Goal: Transaction & Acquisition: Purchase product/service

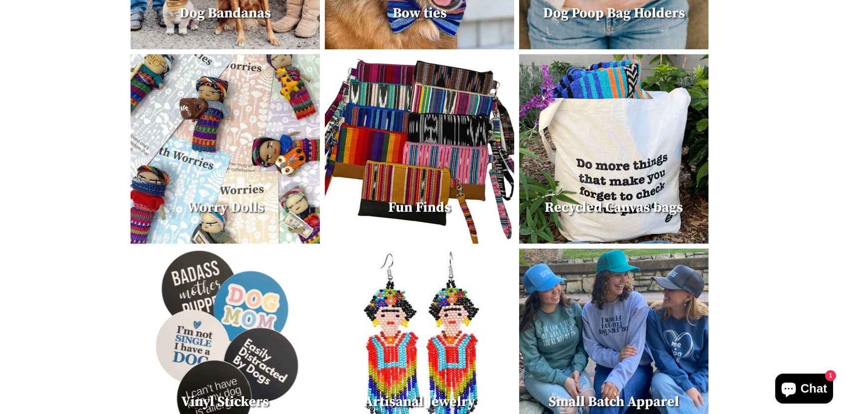
scroll to position [564, 0]
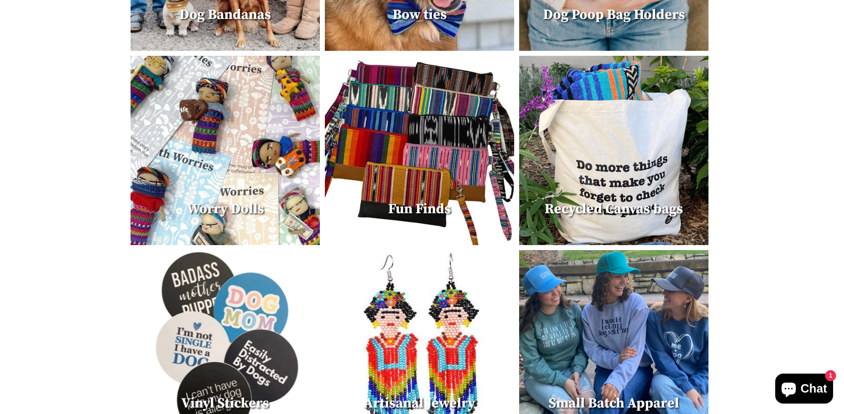
click at [606, 150] on img at bounding box center [613, 150] width 189 height 189
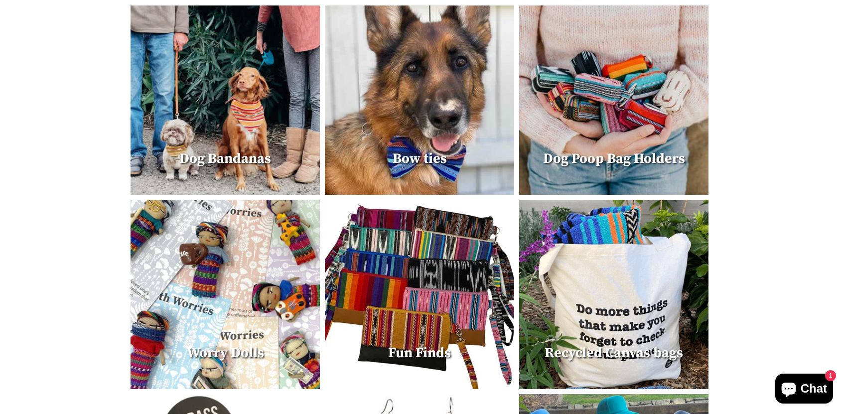
scroll to position [418, 0]
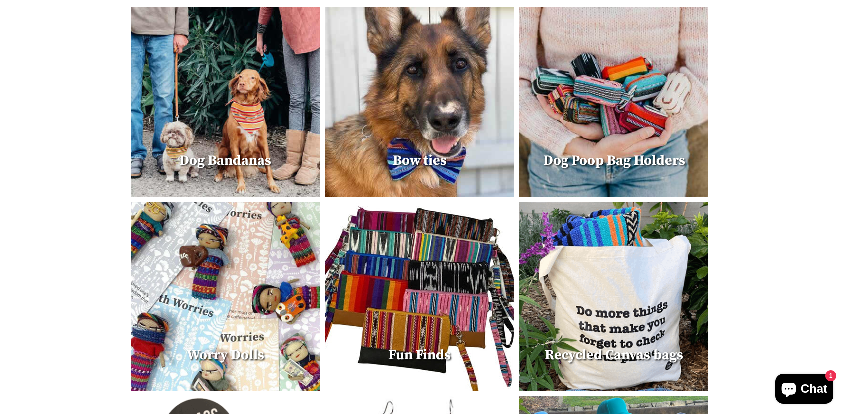
click at [245, 82] on img at bounding box center [225, 101] width 189 height 189
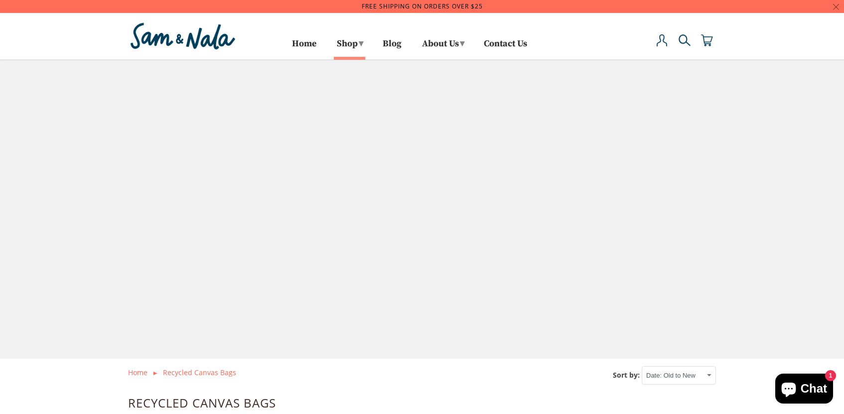
select select "created-ascending"
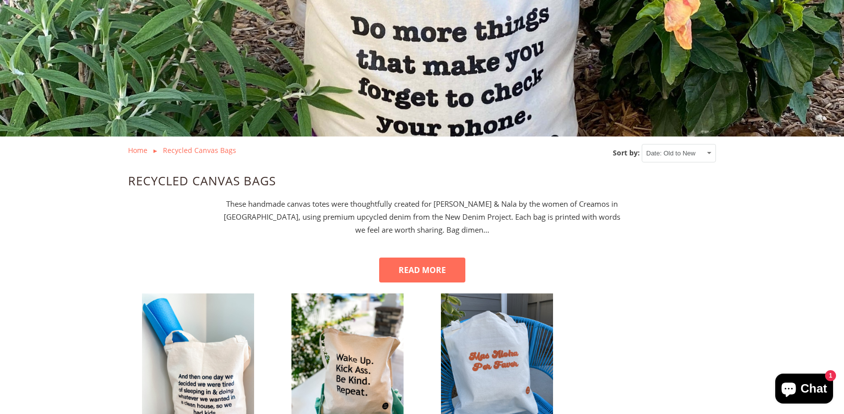
scroll to position [221, 0]
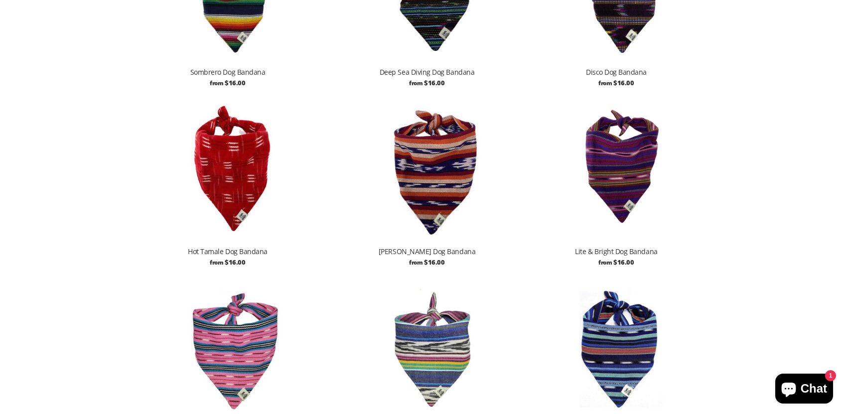
scroll to position [605, 0]
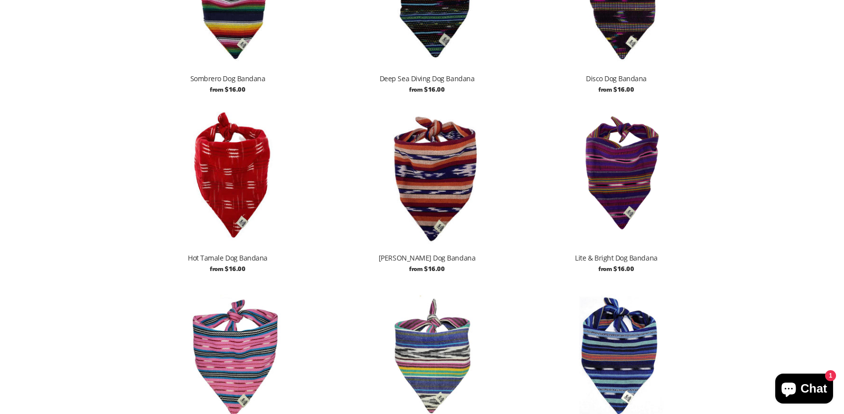
click at [206, 175] on img at bounding box center [227, 175] width 189 height 142
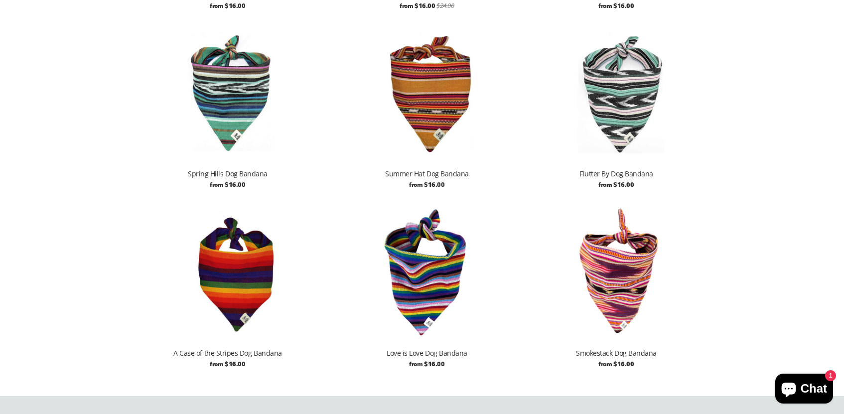
scroll to position [1051, 0]
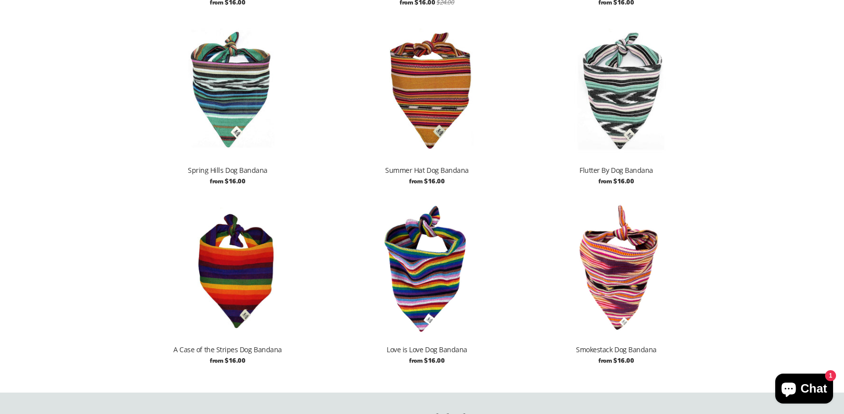
click at [422, 278] on img at bounding box center [426, 267] width 189 height 142
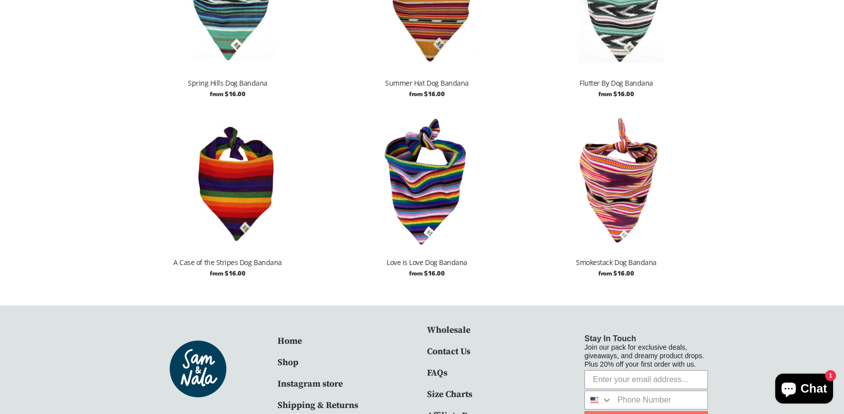
scroll to position [1184, 0]
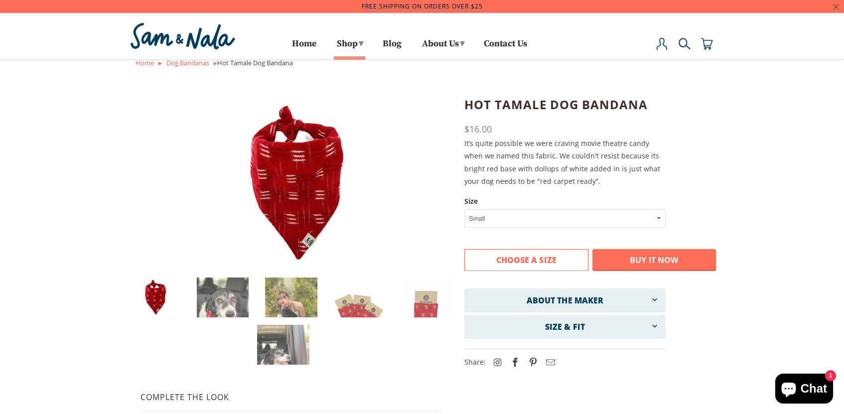
click at [301, 204] on img at bounding box center [291, 183] width 233 height 174
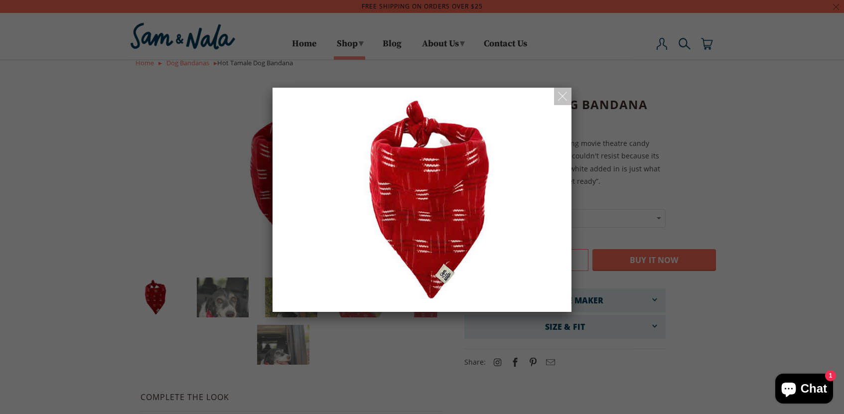
click at [410, 190] on img at bounding box center [421, 200] width 299 height 224
click at [561, 96] on span at bounding box center [562, 96] width 9 height 12
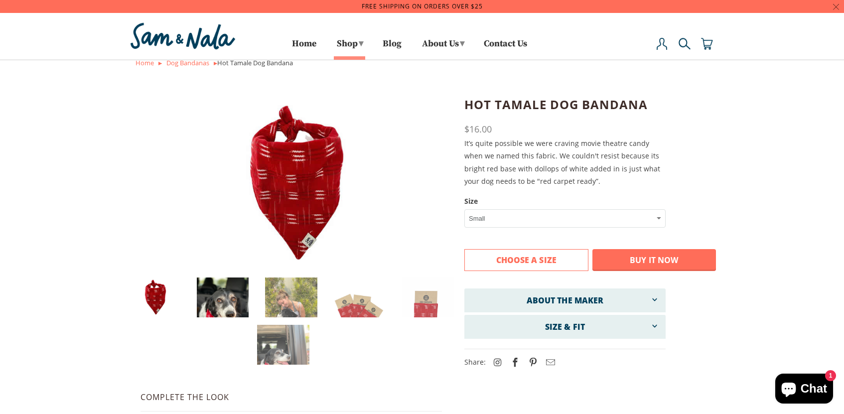
click at [230, 292] on img at bounding box center [223, 312] width 52 height 70
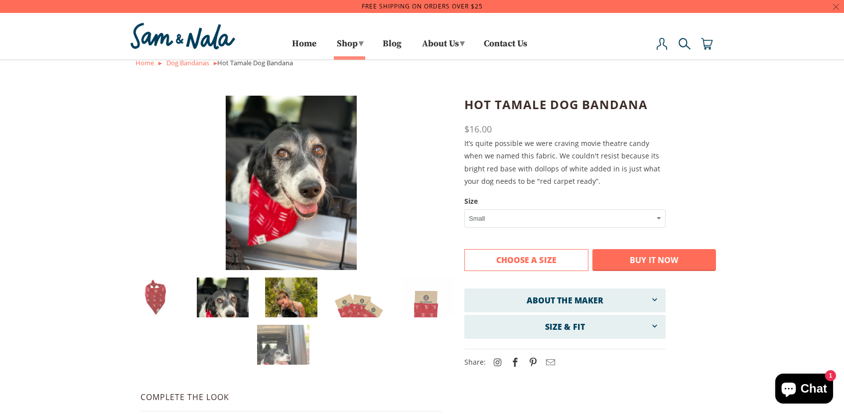
click at [301, 298] on img at bounding box center [291, 312] width 52 height 70
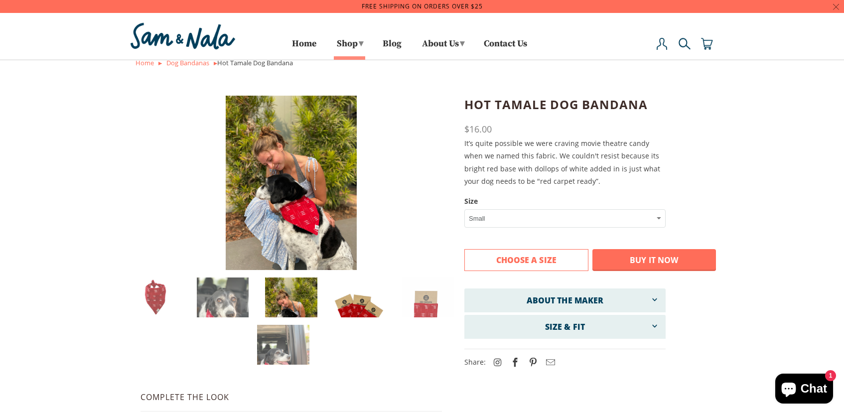
click at [343, 298] on img at bounding box center [360, 312] width 52 height 70
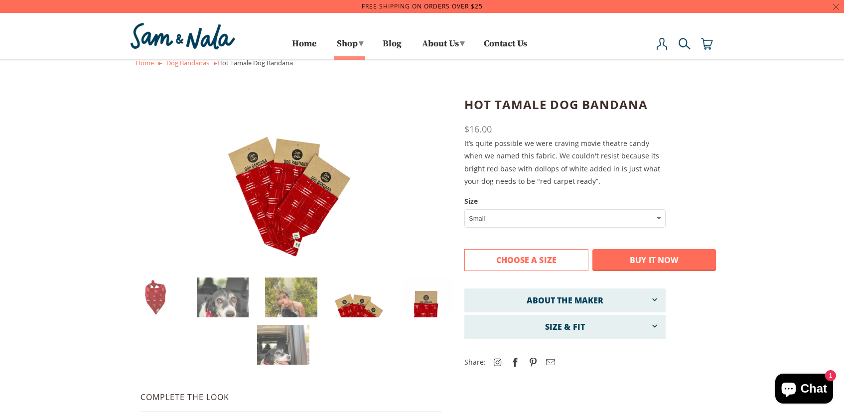
click at [425, 304] on img at bounding box center [428, 312] width 52 height 70
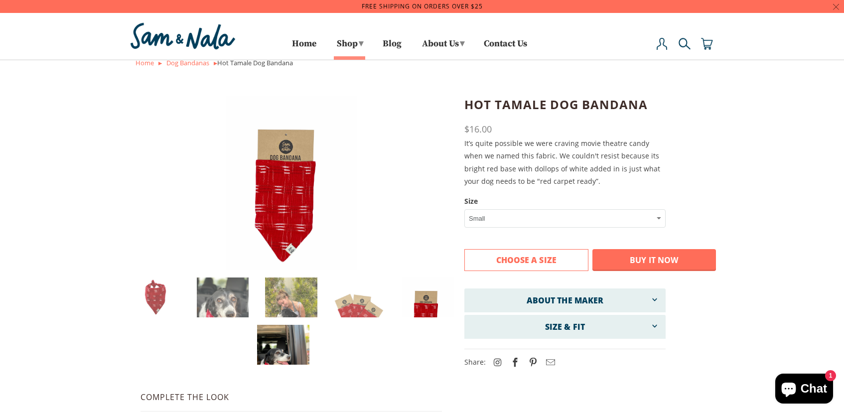
click at [285, 329] on img at bounding box center [283, 360] width 52 height 70
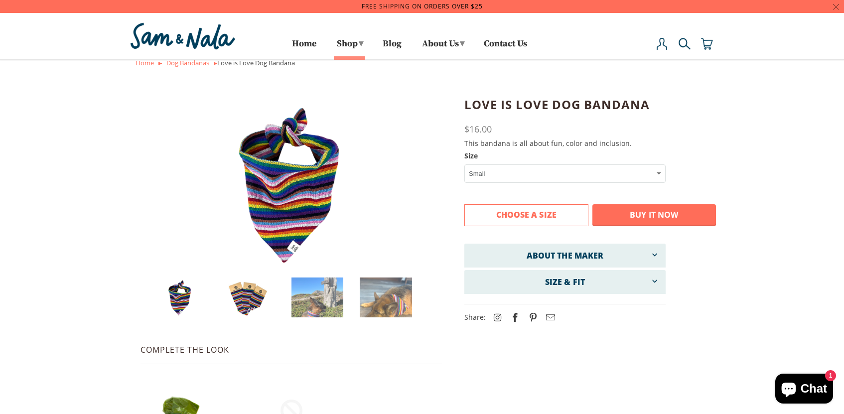
click at [245, 292] on img at bounding box center [249, 297] width 52 height 40
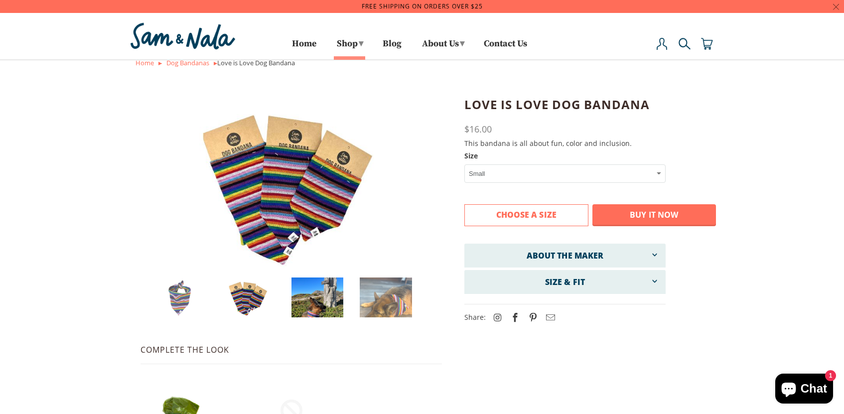
click at [307, 303] on img at bounding box center [317, 312] width 52 height 70
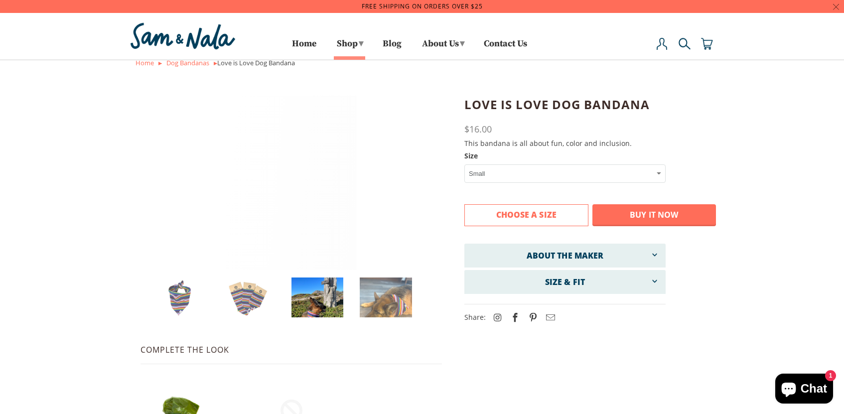
click at [312, 277] on img at bounding box center [317, 312] width 52 height 70
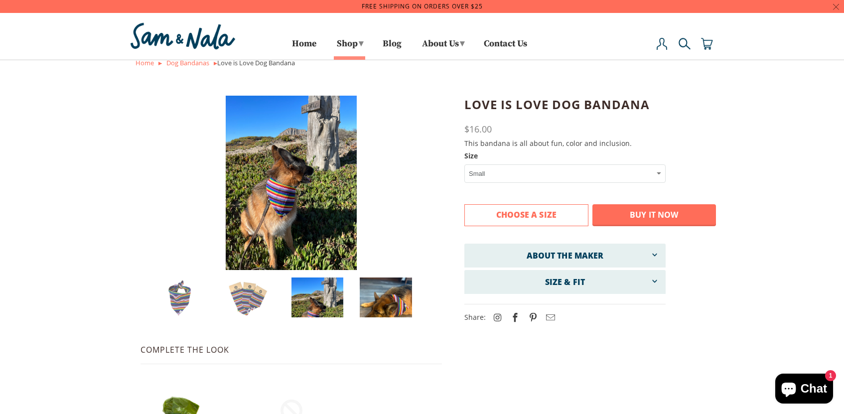
click at [374, 288] on img at bounding box center [386, 312] width 52 height 70
